Goal: Contribute content

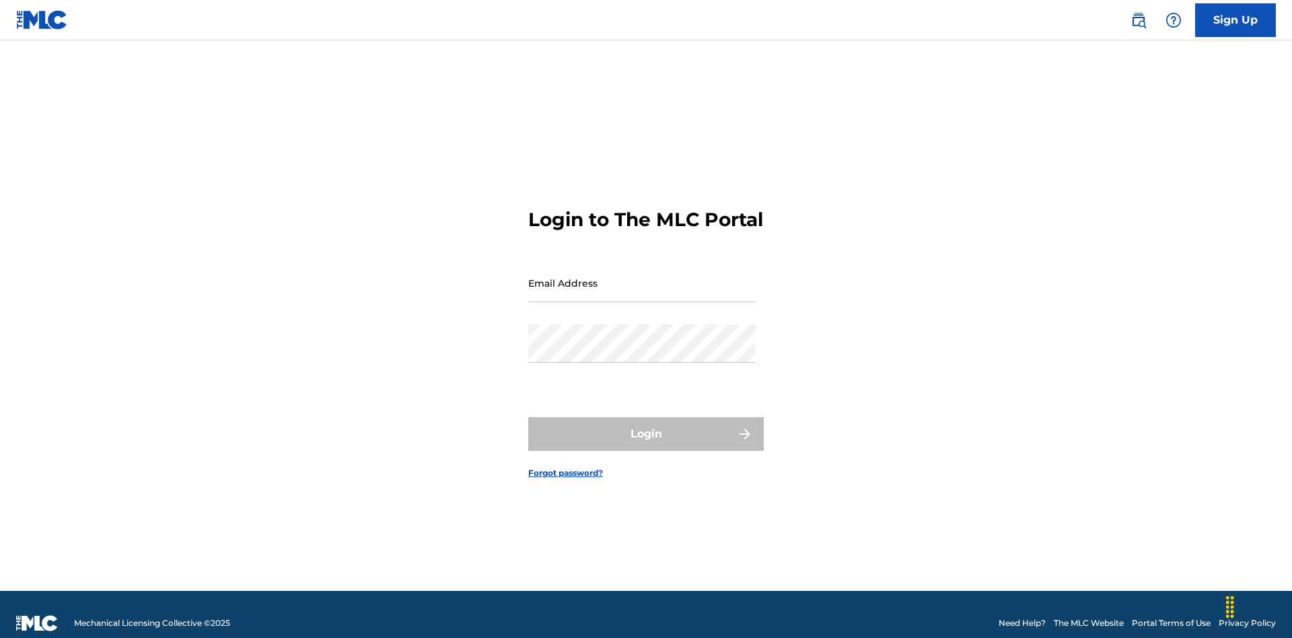
scroll to position [18, 0]
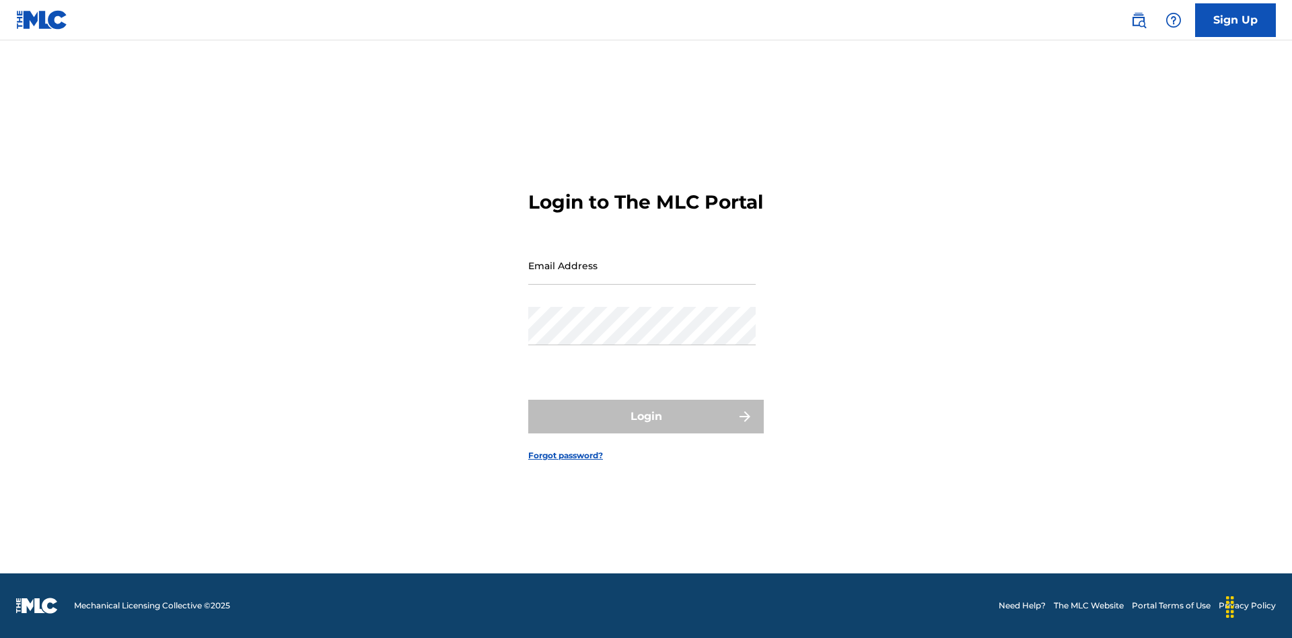
click at [642, 277] on input "Email Address" at bounding box center [642, 265] width 228 height 38
type input "[EMAIL_ADDRESS][DOMAIN_NAME]"
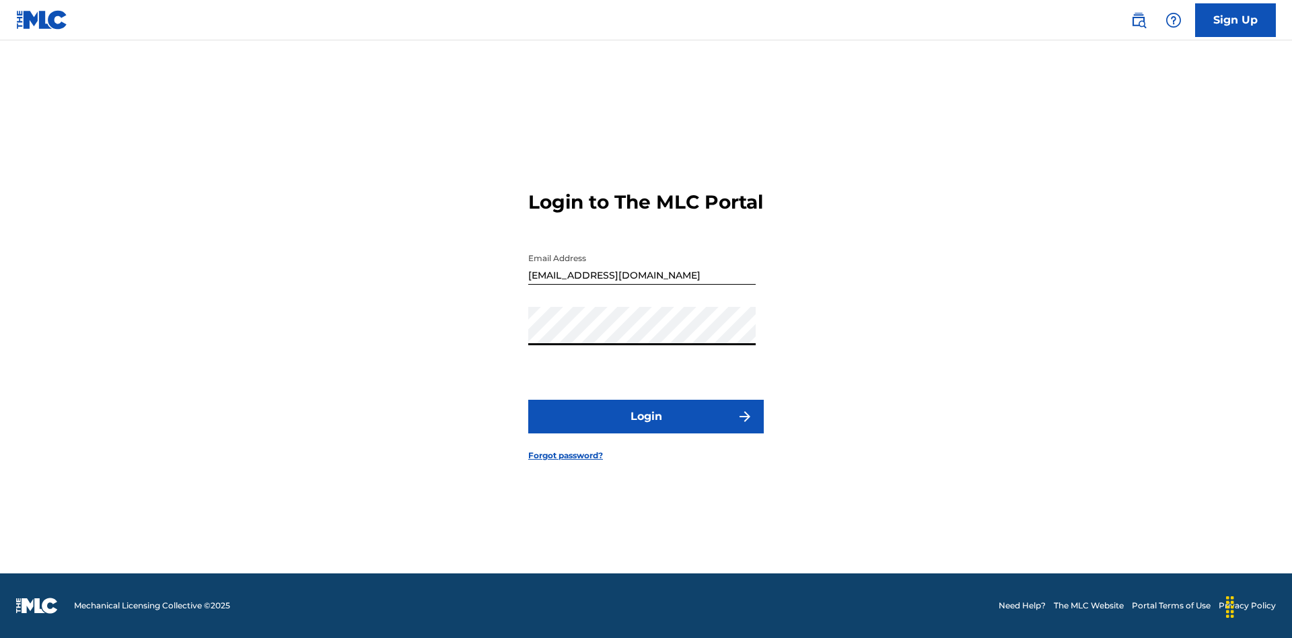
click at [646, 428] on button "Login" at bounding box center [646, 417] width 236 height 34
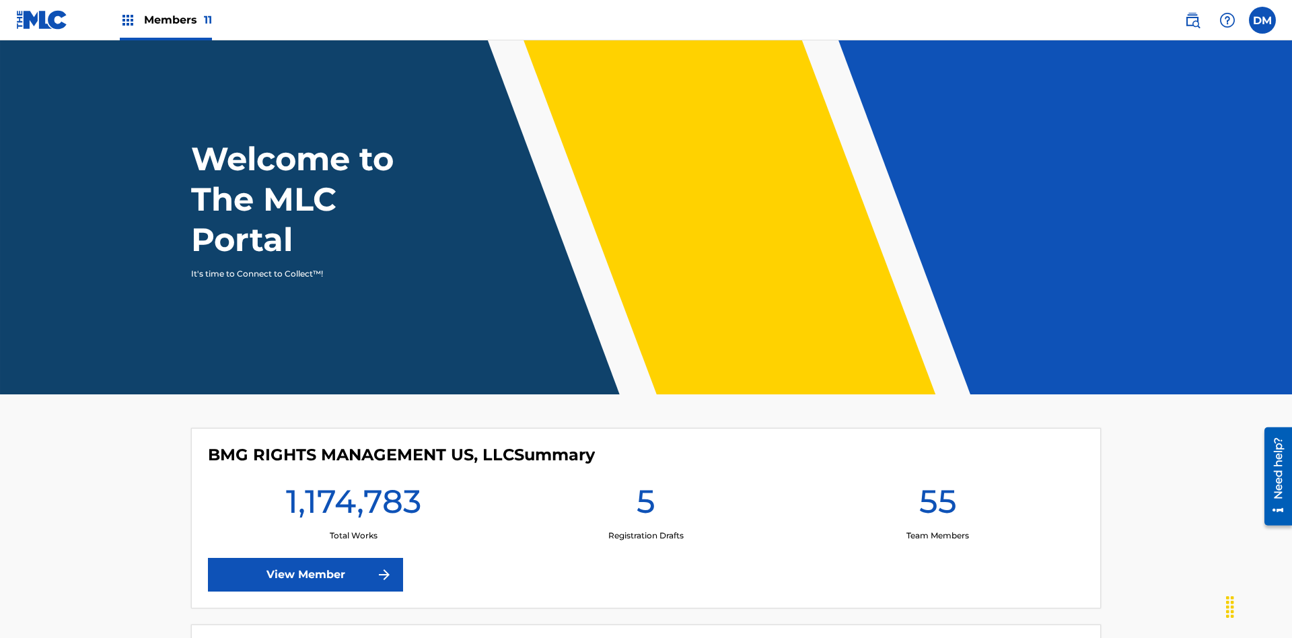
scroll to position [58, 0]
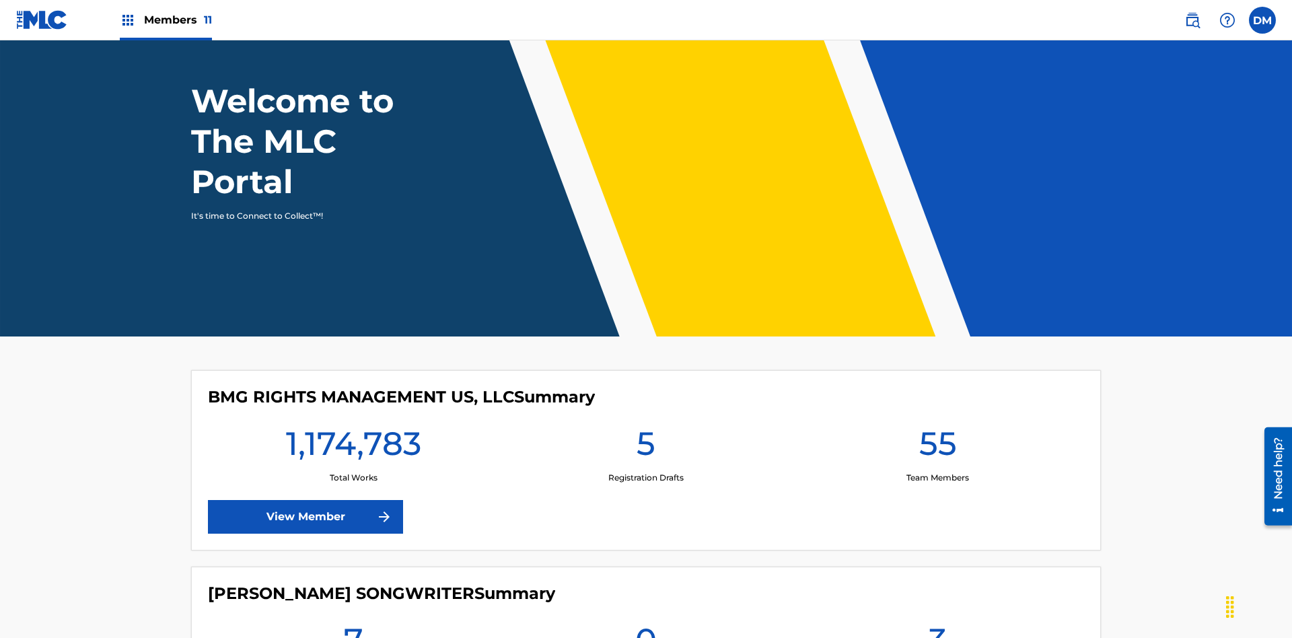
click at [166, 20] on span "Members 11" at bounding box center [178, 19] width 68 height 15
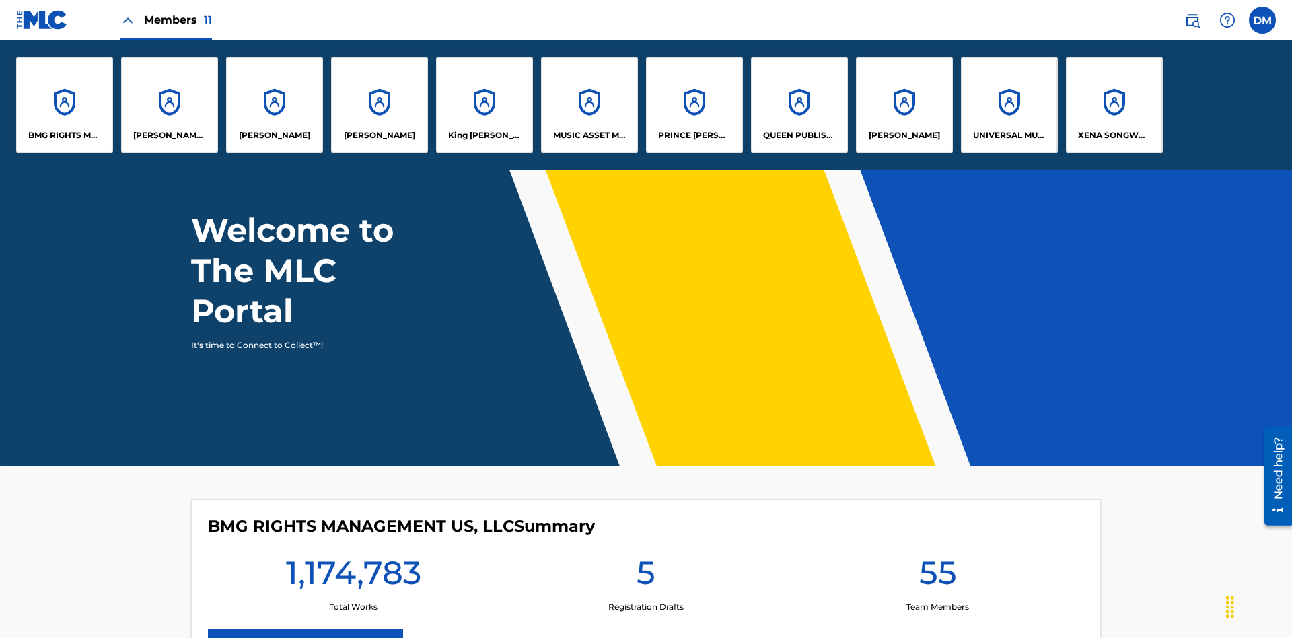
scroll to position [0, 0]
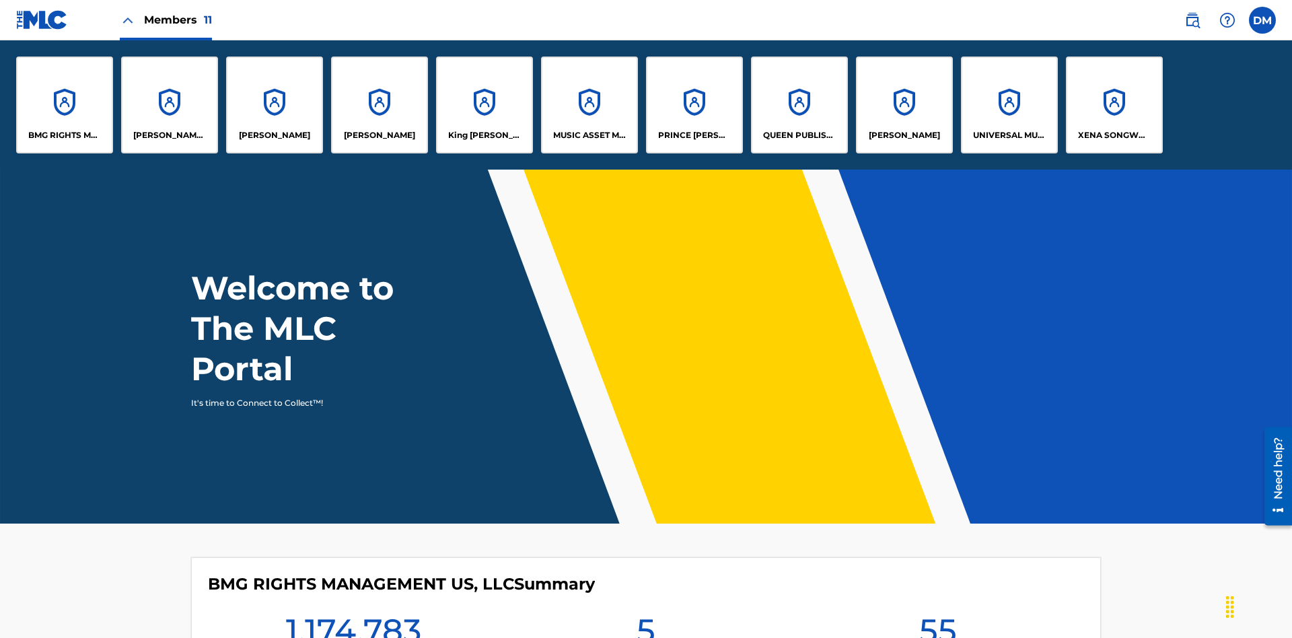
click at [484, 135] on p "King McTesterson" at bounding box center [484, 135] width 73 height 12
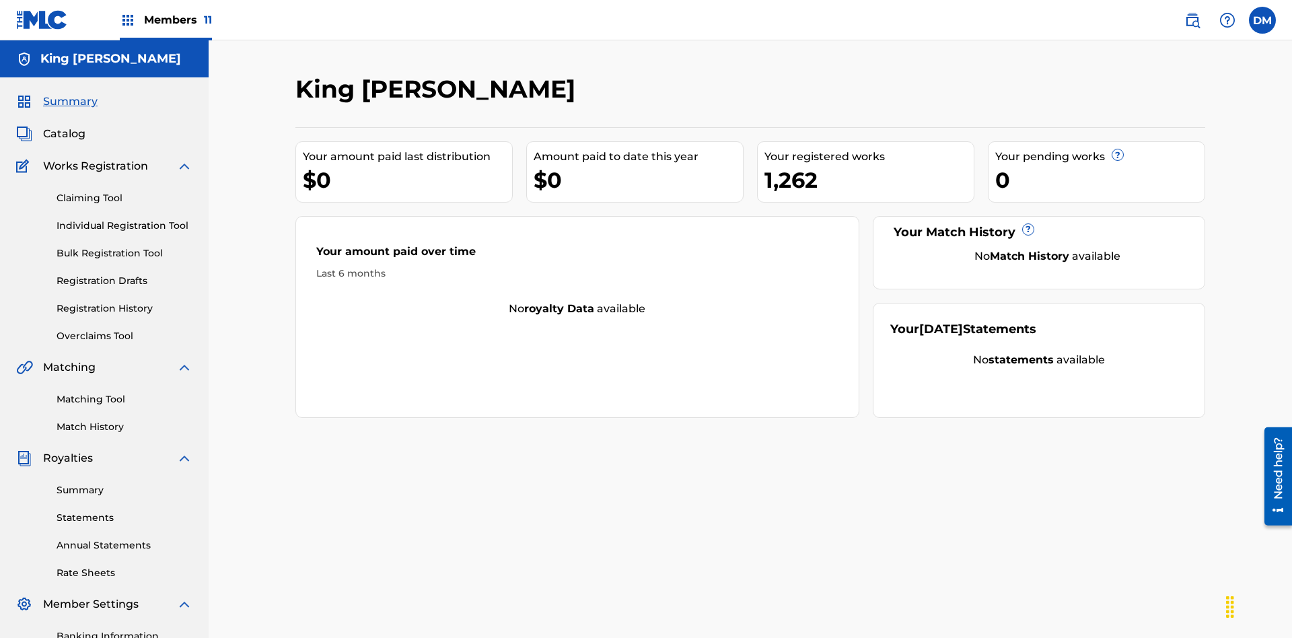
click at [125, 246] on link "Bulk Registration Tool" at bounding box center [125, 253] width 136 height 14
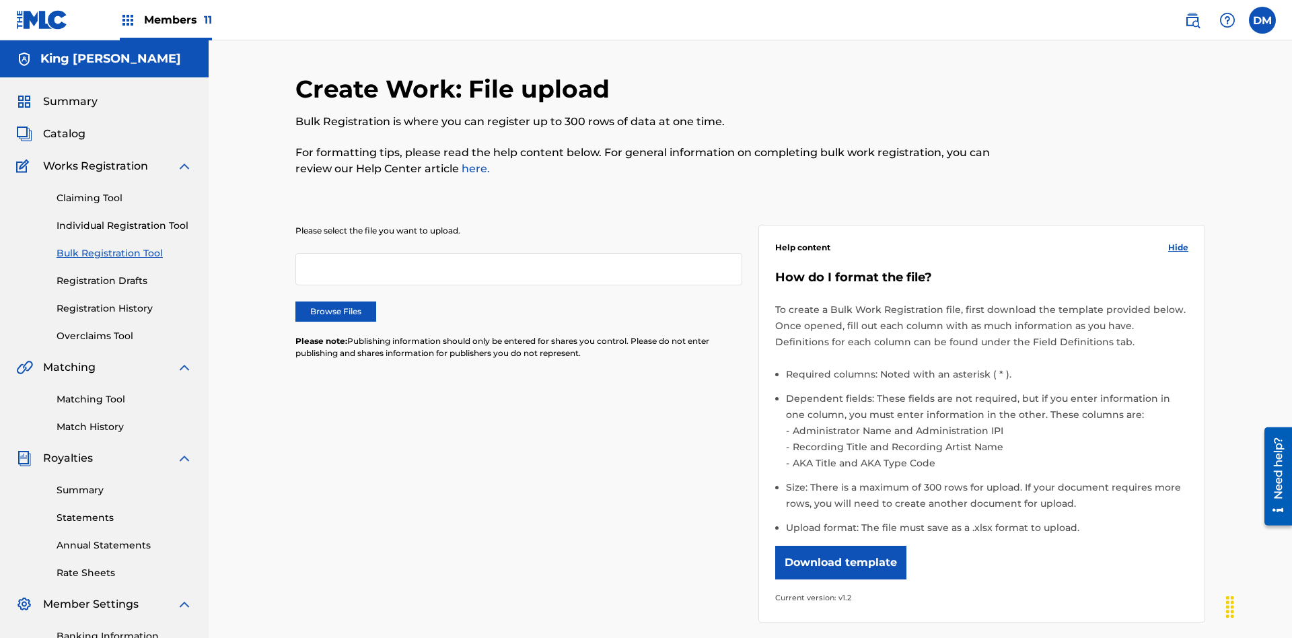
scroll to position [0, 296]
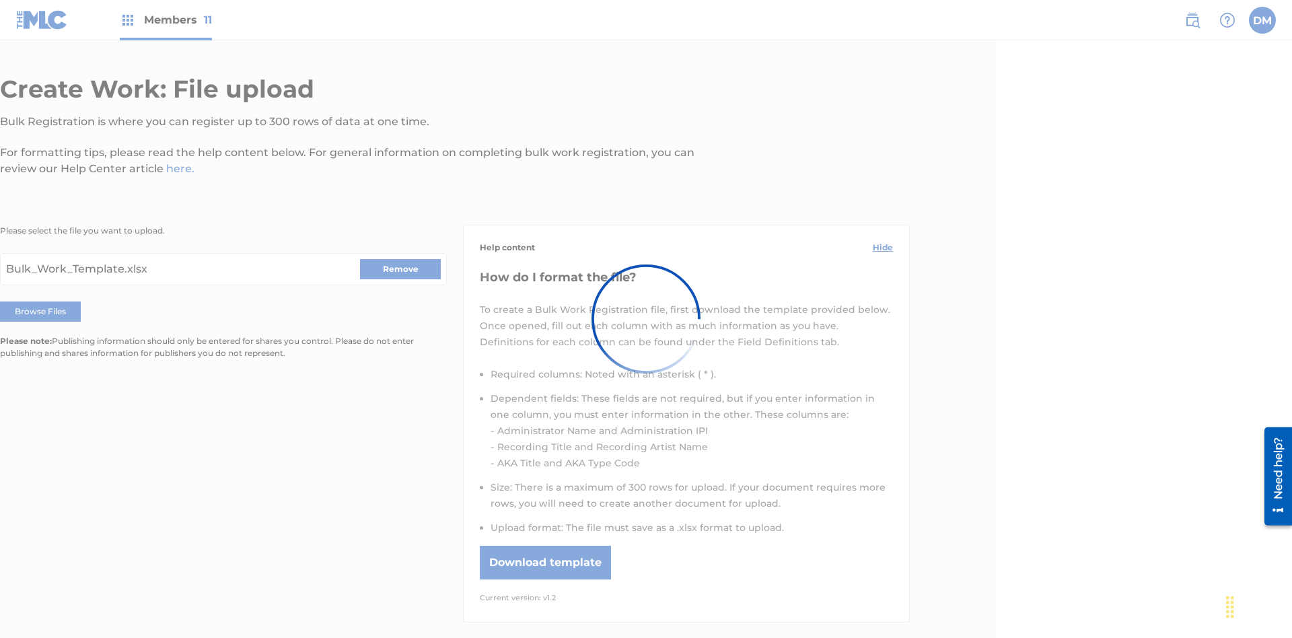
scroll to position [197, 296]
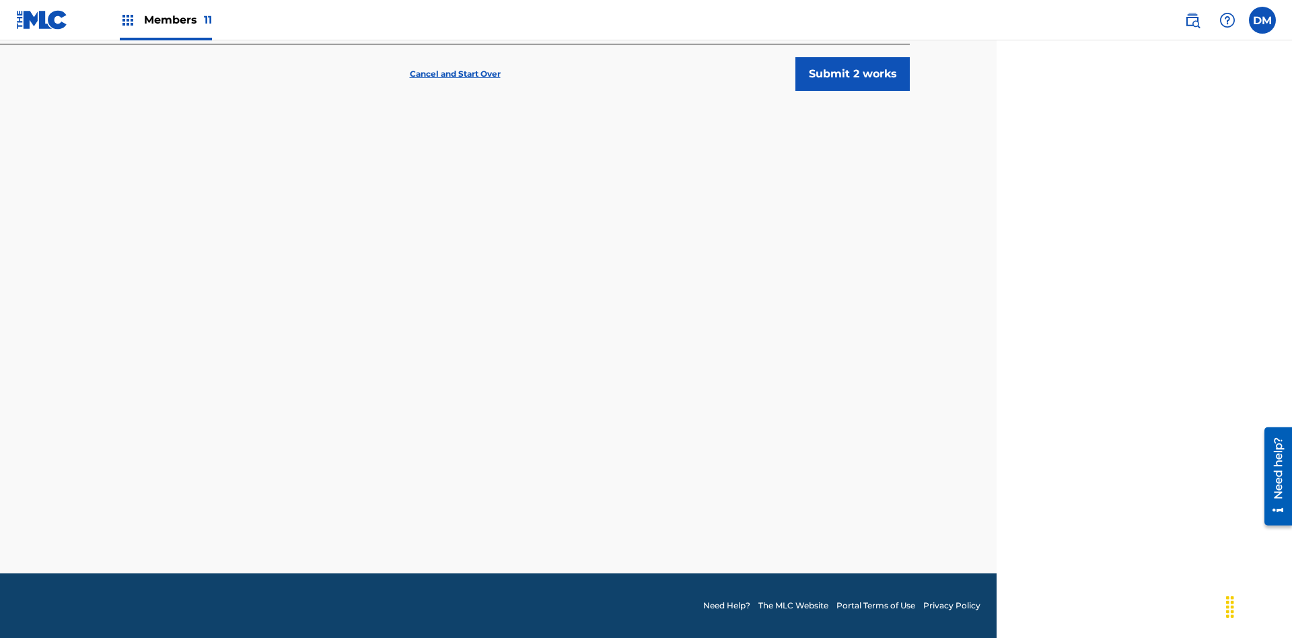
click at [853, 91] on button "Submit 2 works" at bounding box center [853, 74] width 114 height 34
